Goal: Find contact information: Find contact information

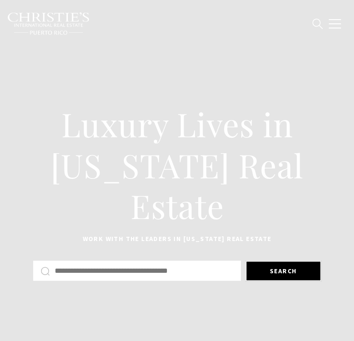
drag, startPoint x: 0, startPoint y: 0, endPoint x: 334, endPoint y: 32, distance: 335.2
click at [334, 32] on button "button" at bounding box center [334, 23] width 24 height 27
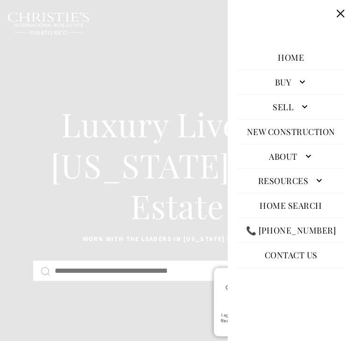
click at [277, 78] on link "Buy" at bounding box center [290, 82] width 107 height 21
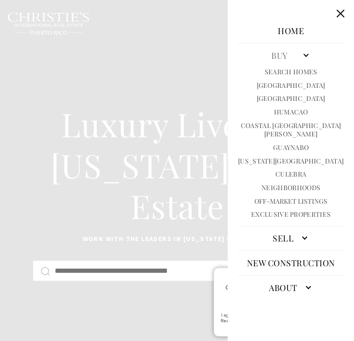
click at [264, 77] on link "Search Homes" at bounding box center [290, 72] width 53 height 9
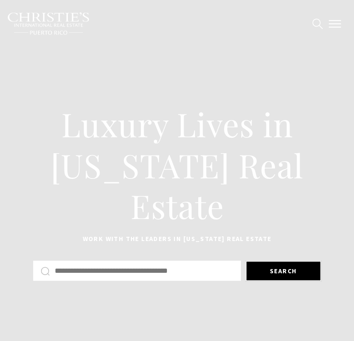
click at [338, 37] on button "button" at bounding box center [334, 23] width 24 height 27
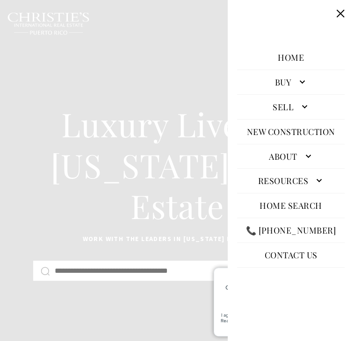
click at [260, 100] on link "Sell" at bounding box center [290, 107] width 107 height 21
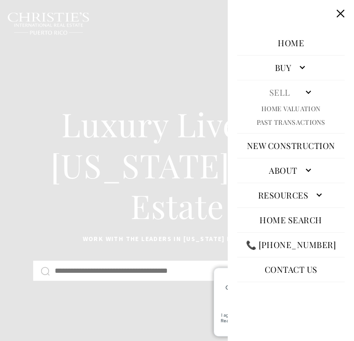
click at [275, 61] on link "Buy" at bounding box center [290, 67] width 107 height 21
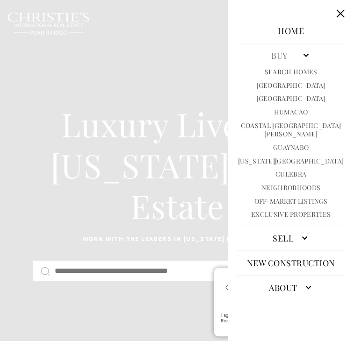
click at [271, 61] on link "Buy" at bounding box center [290, 55] width 107 height 21
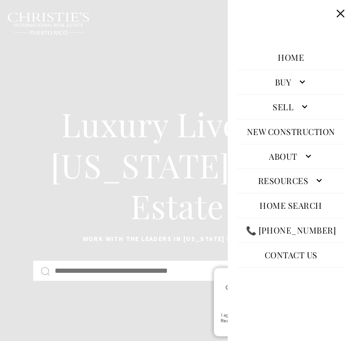
click at [272, 159] on link "About" at bounding box center [290, 156] width 107 height 21
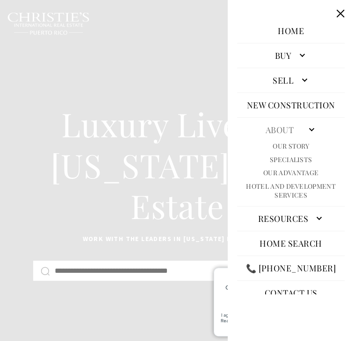
click at [270, 164] on link "Specialists" at bounding box center [291, 160] width 42 height 9
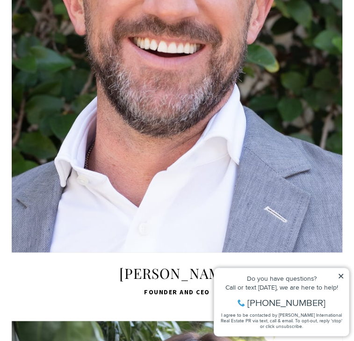
scroll to position [293, 0]
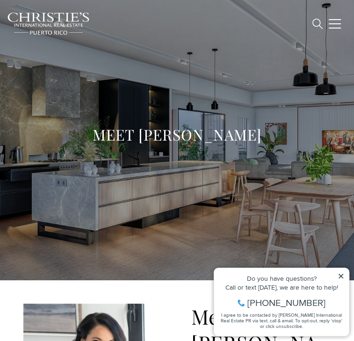
drag, startPoint x: 197, startPoint y: 128, endPoint x: 256, endPoint y: 166, distance: 70.2
click at [256, 144] on h1 "MEET [PERSON_NAME]" at bounding box center [177, 134] width 330 height 19
copy h1 "[PERSON_NAME]"
click at [217, 125] on h1 "MEET [PERSON_NAME]" at bounding box center [177, 134] width 330 height 19
drag, startPoint x: 193, startPoint y: 113, endPoint x: 265, endPoint y: 158, distance: 84.8
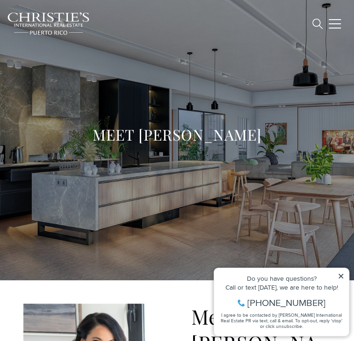
click at [265, 144] on h1 "MEET [PERSON_NAME]" at bounding box center [177, 134] width 330 height 19
copy h1 "[PERSON_NAME]"
click at [265, 125] on h1 "MEET [PERSON_NAME]" at bounding box center [177, 134] width 330 height 19
drag, startPoint x: 195, startPoint y: 119, endPoint x: 277, endPoint y: 156, distance: 89.5
click at [277, 144] on h1 "MEET [PERSON_NAME]" at bounding box center [177, 134] width 330 height 19
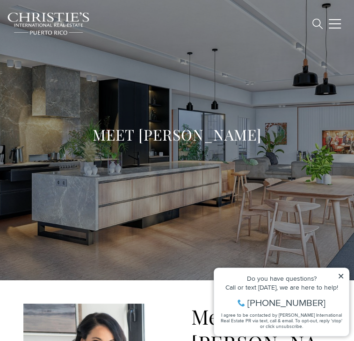
copy h1 "[PERSON_NAME]"
